Goal: Task Accomplishment & Management: Manage account settings

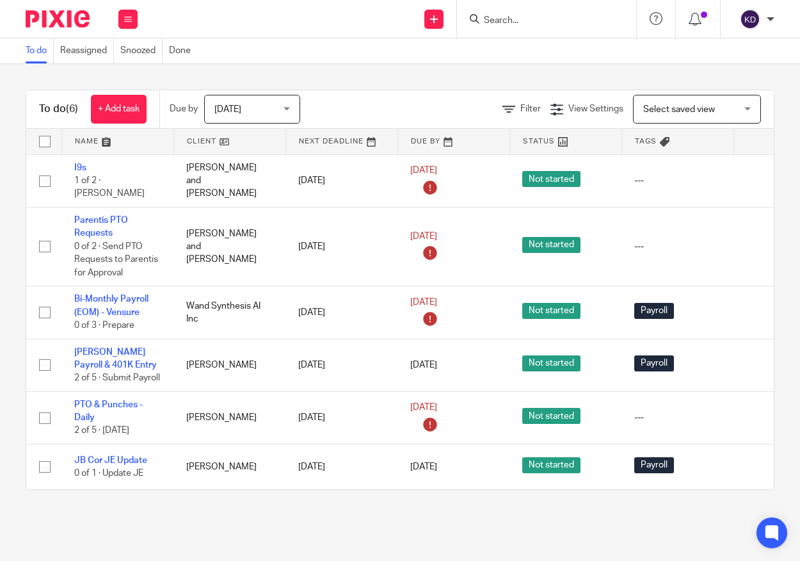
click at [250, 4] on div "Send new email Create task Add client Request signature Get Support Contact via…" at bounding box center [475, 19] width 650 height 38
click at [49, 23] on img at bounding box center [58, 18] width 64 height 17
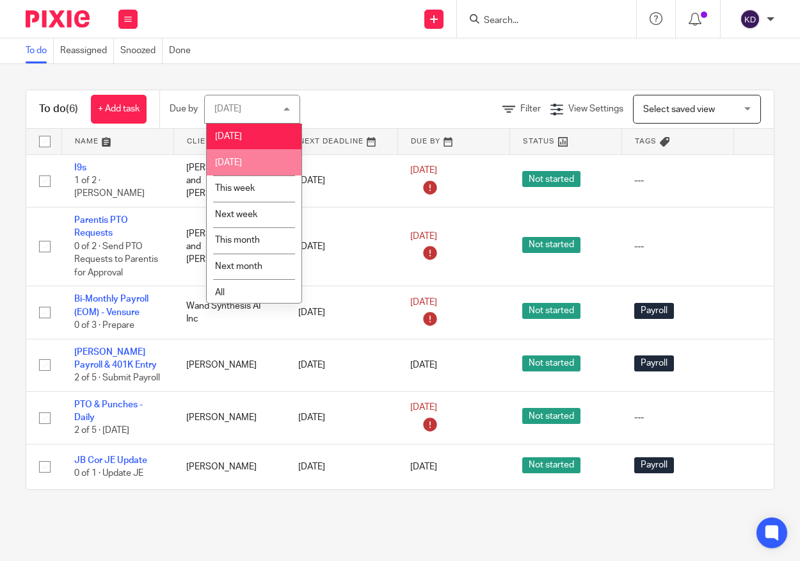
click at [242, 159] on span "[DATE]" at bounding box center [228, 162] width 27 height 9
